Goal: Information Seeking & Learning: Understand process/instructions

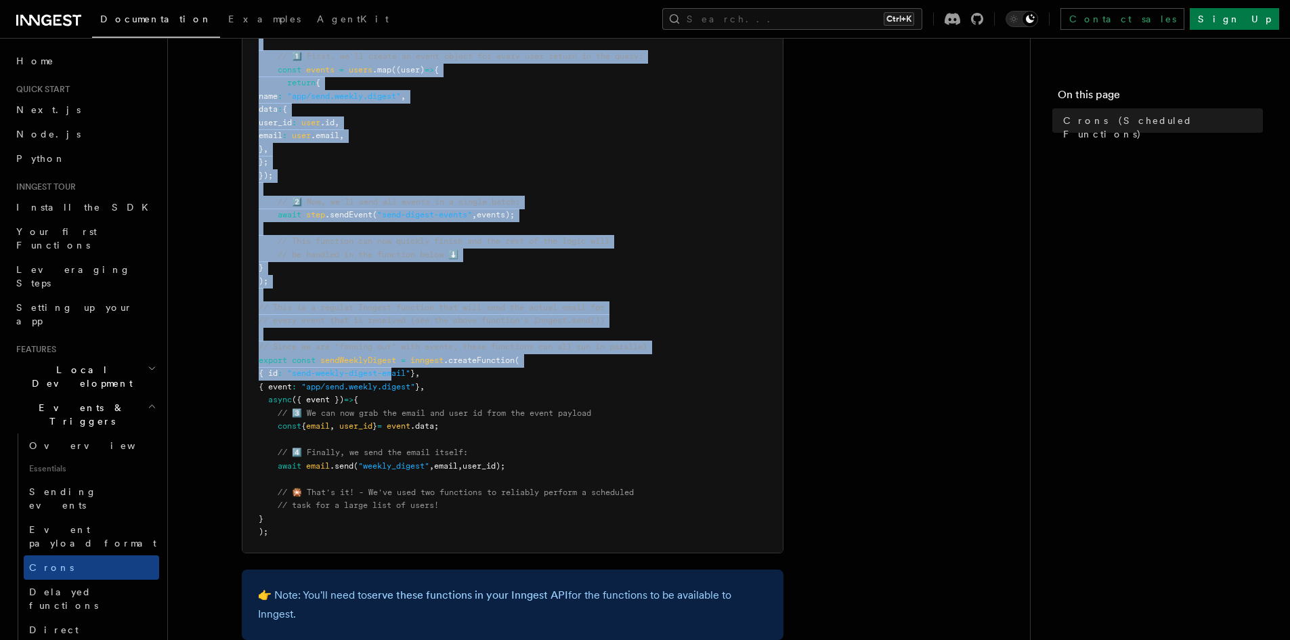
scroll to position [845, 0]
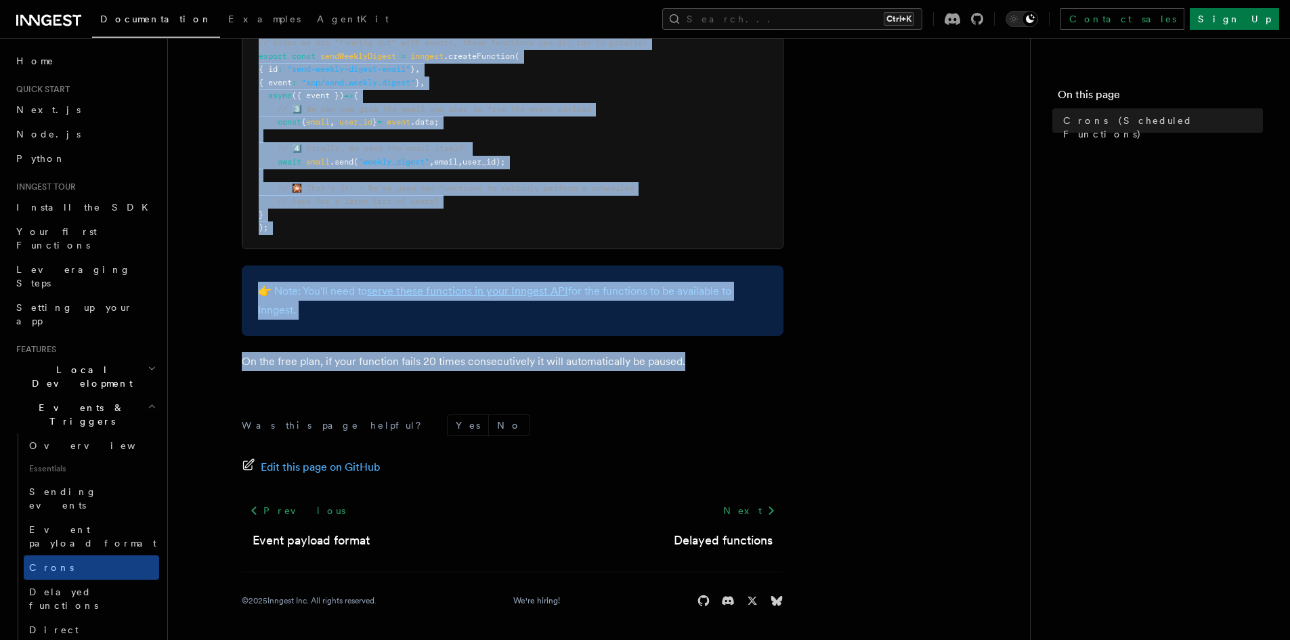
drag, startPoint x: 232, startPoint y: 108, endPoint x: 715, endPoint y: 352, distance: 540.7
copy article "Lorem (Ipsumdolo Sitametco) Adi eli seddoe temporinc utla etdol magn aliquaeni …"
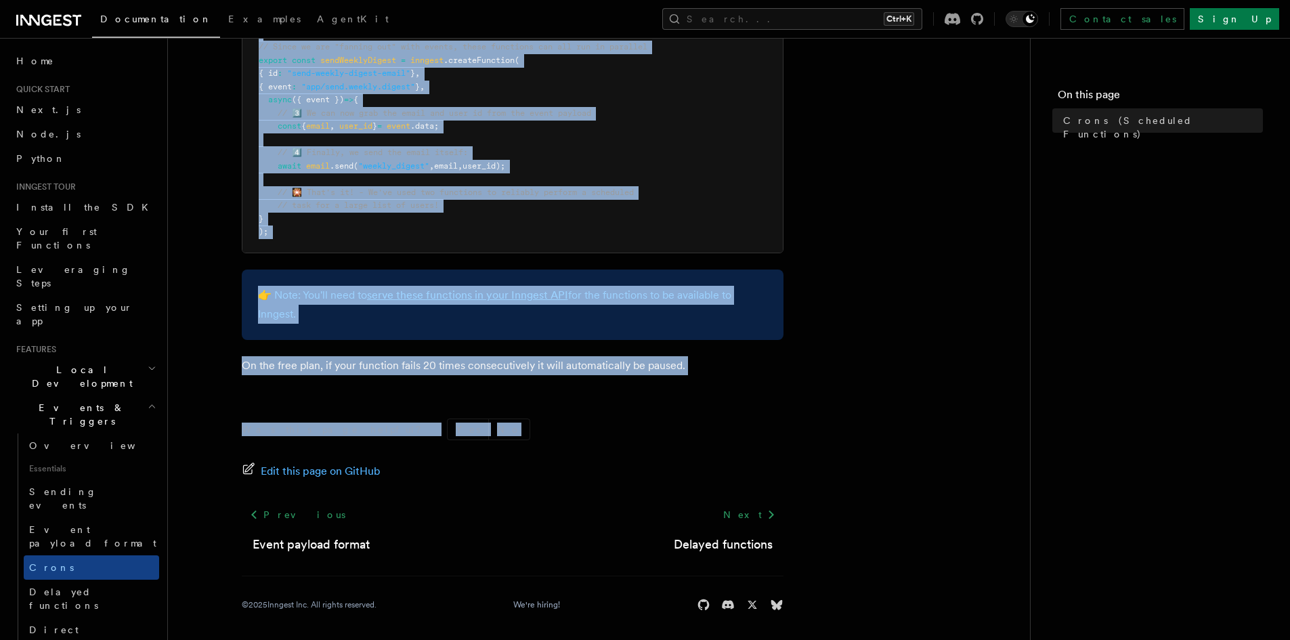
scroll to position [845, 0]
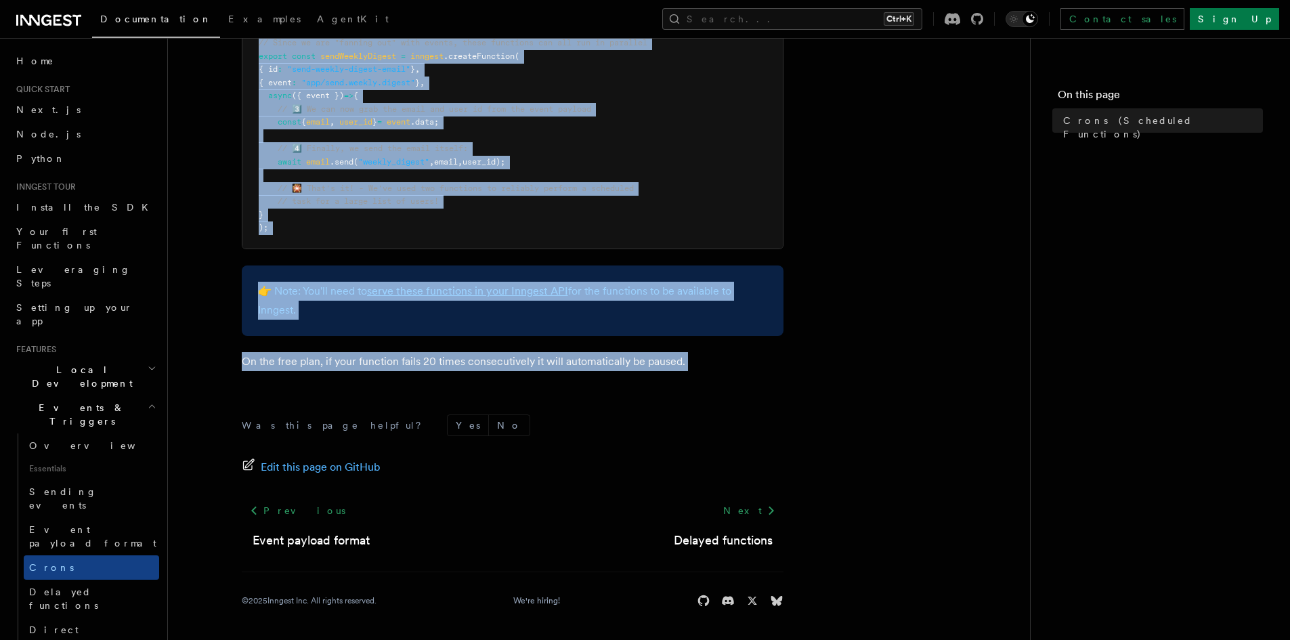
drag, startPoint x: 265, startPoint y: 180, endPoint x: 730, endPoint y: 378, distance: 506.2
copy article "Lorem (Ipsumdolo Sitametco) Adi eli seddoe temporinc utla etdol magn aliquaeni …"
